Goal: Check status: Check status

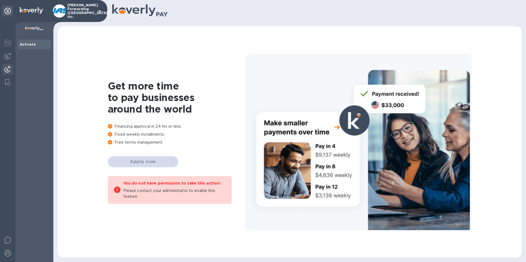
click at [9, 68] on img at bounding box center [7, 69] width 7 height 7
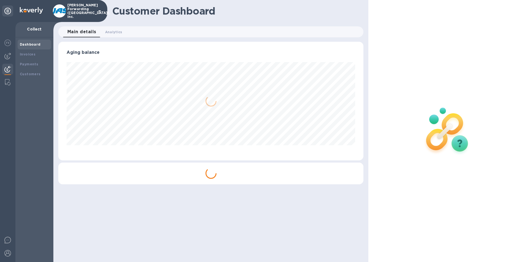
scroll to position [119, 305]
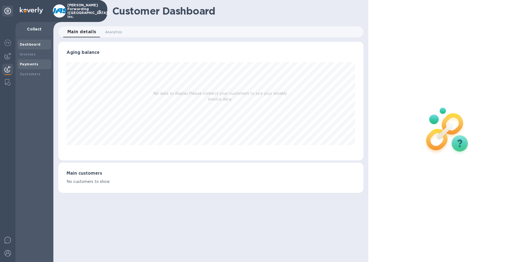
click at [27, 65] on b "Payments" at bounding box center [29, 64] width 18 height 4
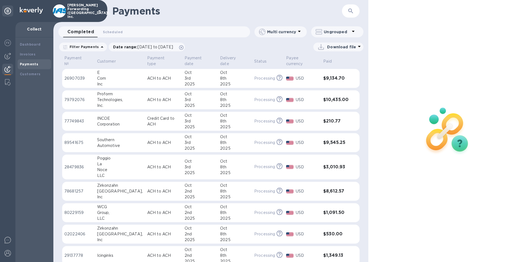
click at [348, 10] on icon "button" at bounding box center [350, 11] width 5 height 5
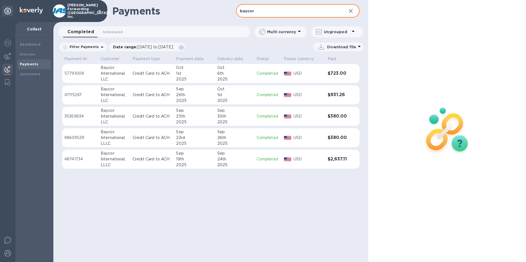
type input "baycor"
click at [140, 159] on p "Credit Card to ACH" at bounding box center [152, 159] width 39 height 6
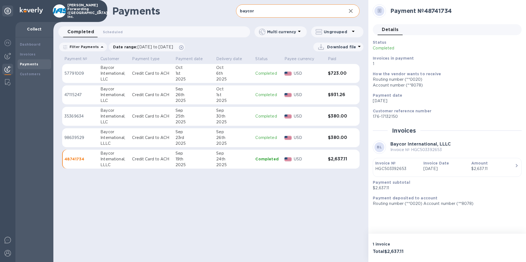
click at [140, 138] on p "Credit Card to ACH" at bounding box center [151, 138] width 39 height 6
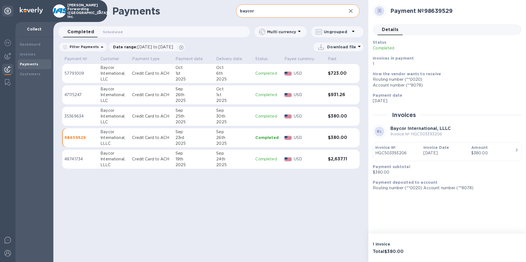
click at [139, 117] on p "Credit Card to ACH" at bounding box center [151, 117] width 39 height 6
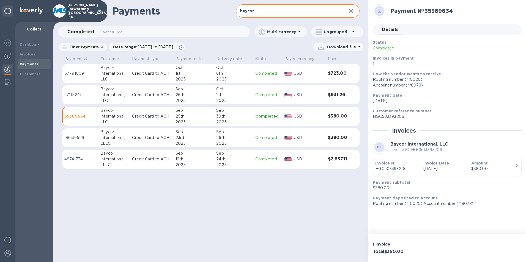
click at [142, 92] on td "Credit Card to ACH" at bounding box center [151, 95] width 43 height 19
